Goal: Book appointment/travel/reservation

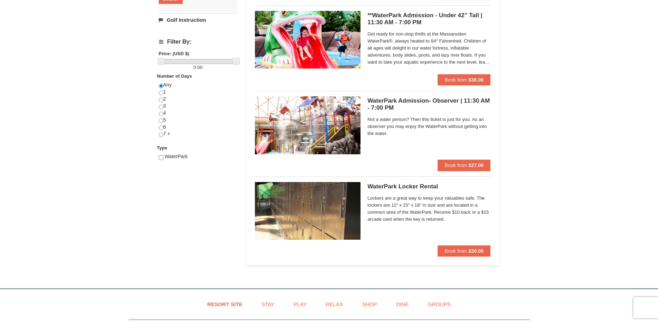
scroll to position [179, 0]
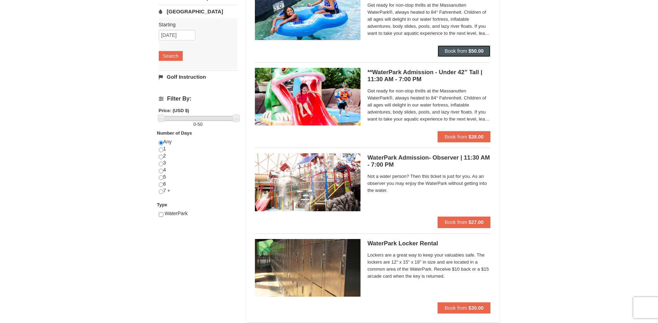
click at [467, 51] on button "Book from $50.00" at bounding box center [463, 50] width 53 height 11
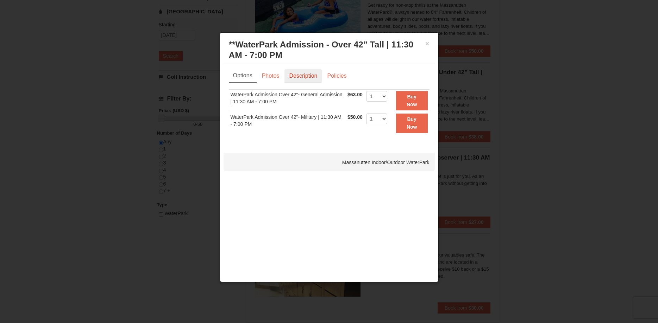
click at [299, 75] on link "Description" at bounding box center [302, 75] width 37 height 13
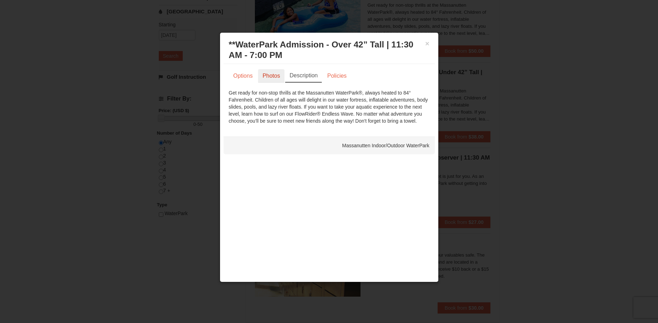
click at [265, 76] on link "Photos" at bounding box center [271, 75] width 27 height 13
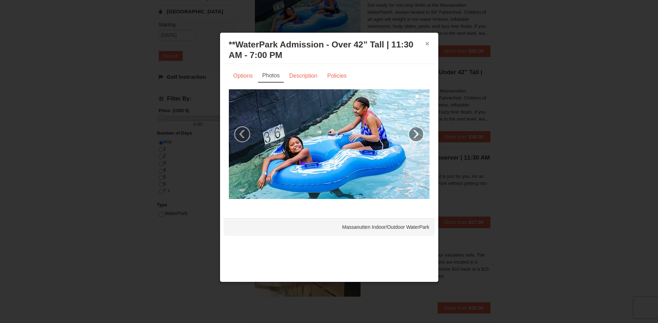
click at [426, 44] on button "×" at bounding box center [427, 43] width 4 height 7
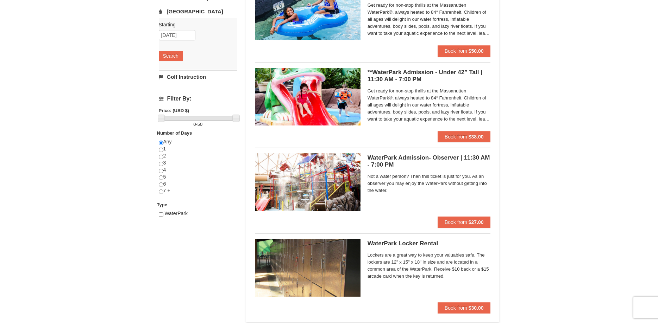
scroll to position [0, 0]
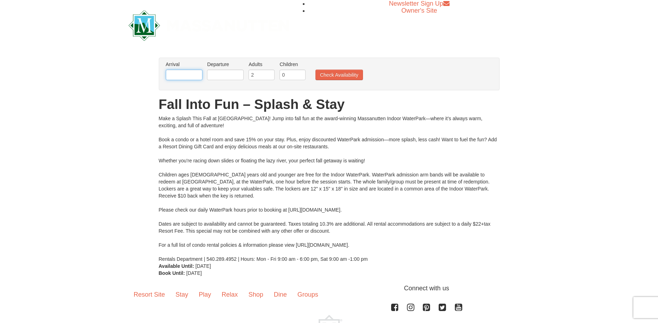
click at [196, 72] on input "text" at bounding box center [184, 75] width 37 height 11
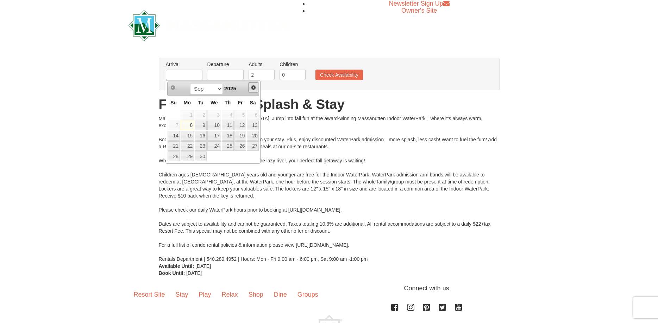
click at [253, 88] on span "Next" at bounding box center [254, 88] width 6 height 6
click at [175, 89] on span "Prev" at bounding box center [173, 88] width 6 height 6
click at [252, 88] on span "Next" at bounding box center [254, 88] width 6 height 6
click at [245, 126] on link "10" at bounding box center [240, 126] width 12 height 10
type input "[DATE]"
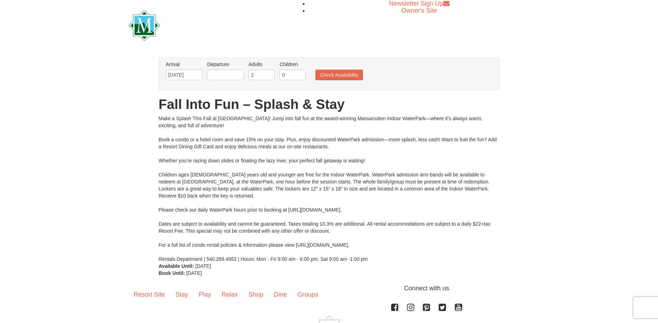
click at [230, 69] on li "Departure Please format dates MM/DD/YYYY Please format dates MM/DD/YYYY" at bounding box center [225, 72] width 40 height 23
click at [232, 76] on input "text" at bounding box center [225, 75] width 37 height 11
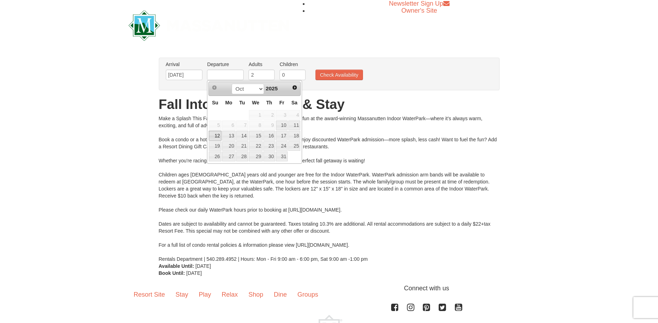
click at [213, 136] on link "12" at bounding box center [215, 136] width 12 height 10
type input "[DATE]"
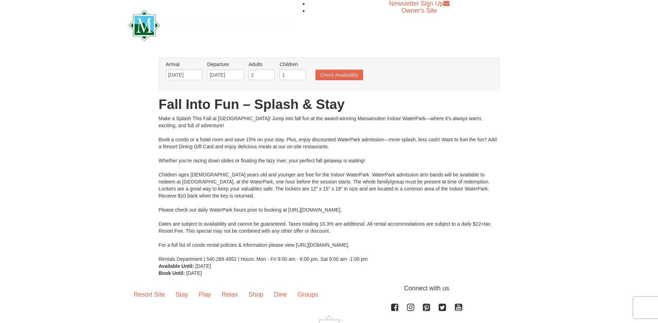
type input "1"
click at [301, 72] on input "1" at bounding box center [292, 75] width 26 height 11
click at [338, 72] on button "Check Availability" at bounding box center [339, 75] width 48 height 11
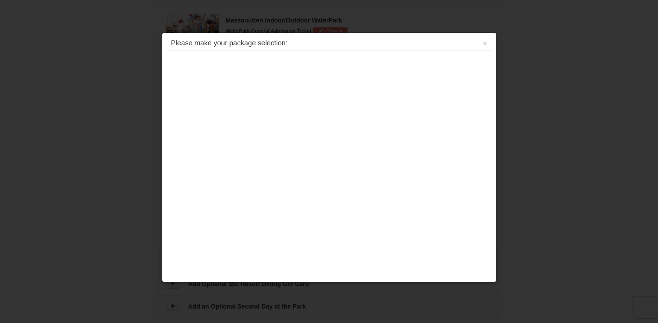
scroll to position [336, 0]
click at [483, 43] on button "×" at bounding box center [485, 43] width 4 height 7
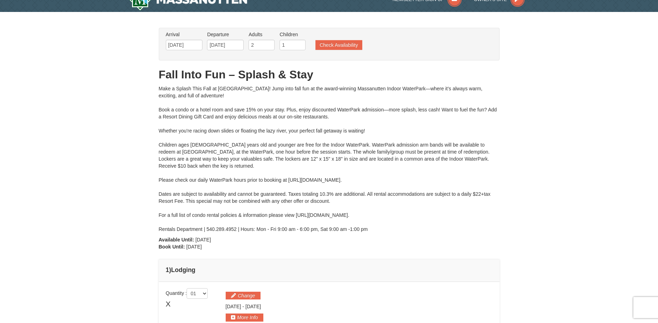
scroll to position [0, 0]
